Goal: Find specific page/section: Find specific page/section

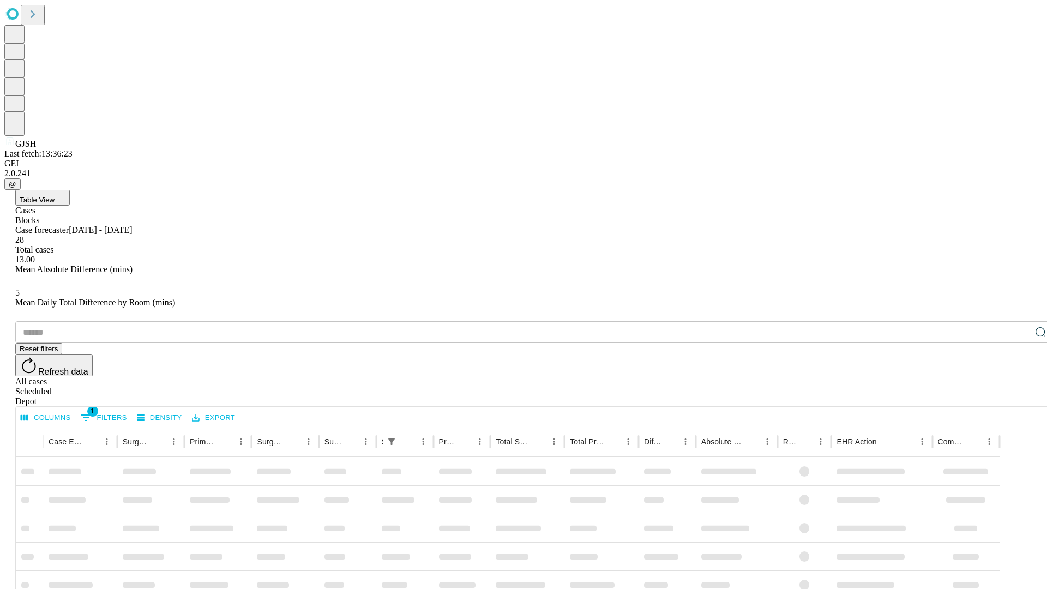
click at [1019, 397] on div "Depot" at bounding box center [534, 402] width 1039 height 10
